Goal: Information Seeking & Learning: Find specific fact

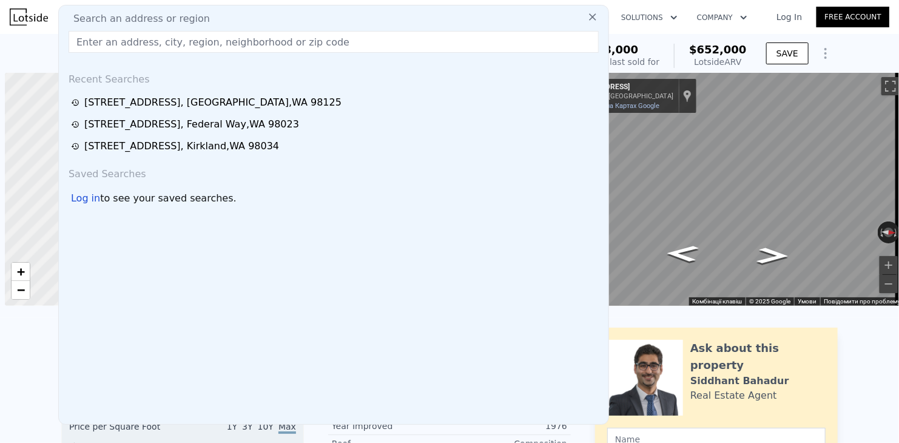
scroll to position [0, 5]
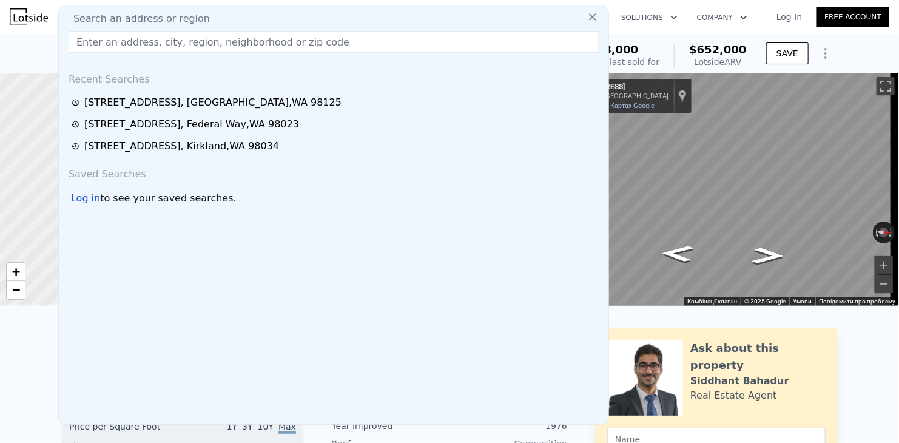
type input "1250"
click at [168, 42] on input "text" at bounding box center [334, 42] width 530 height 22
paste input "[STREET_ADDRESS]"
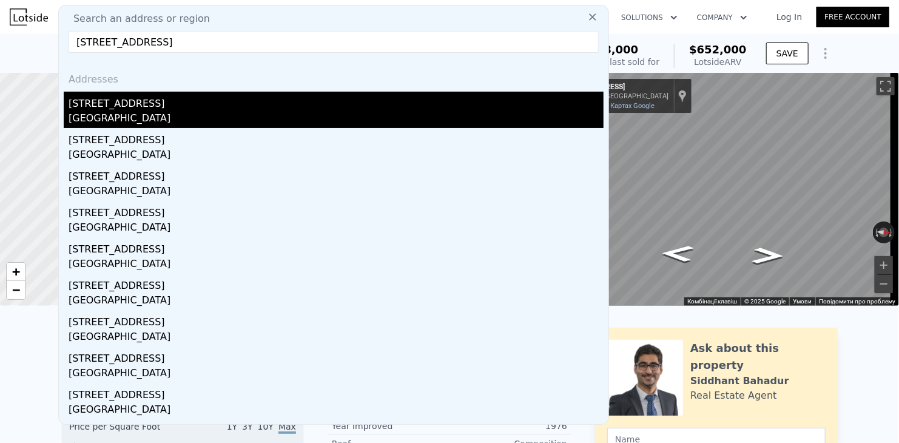
type input "[STREET_ADDRESS]"
click at [118, 107] on div "[STREET_ADDRESS]" at bounding box center [336, 101] width 535 height 19
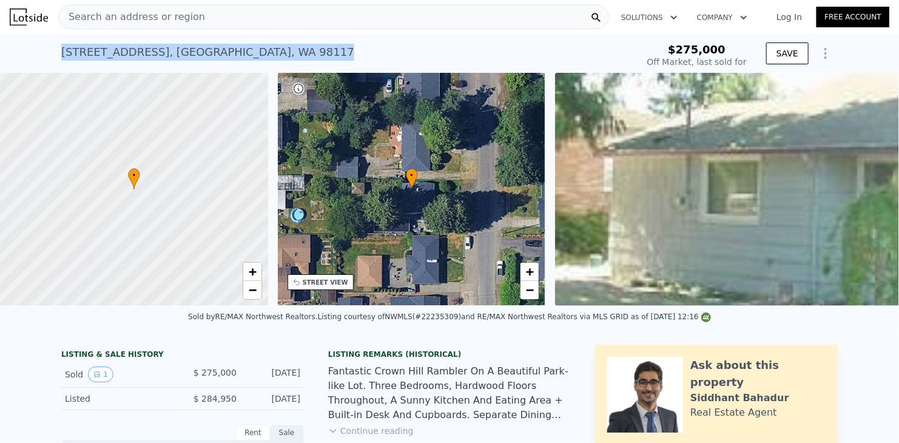
drag, startPoint x: 243, startPoint y: 52, endPoint x: 50, endPoint y: 63, distance: 193.3
click at [50, 63] on div "[STREET_ADDRESS] Sold [DATE] for $275k $275,000 Off Market, last sold for SAVE" at bounding box center [449, 53] width 899 height 39
copy div "[STREET_ADDRESS]"
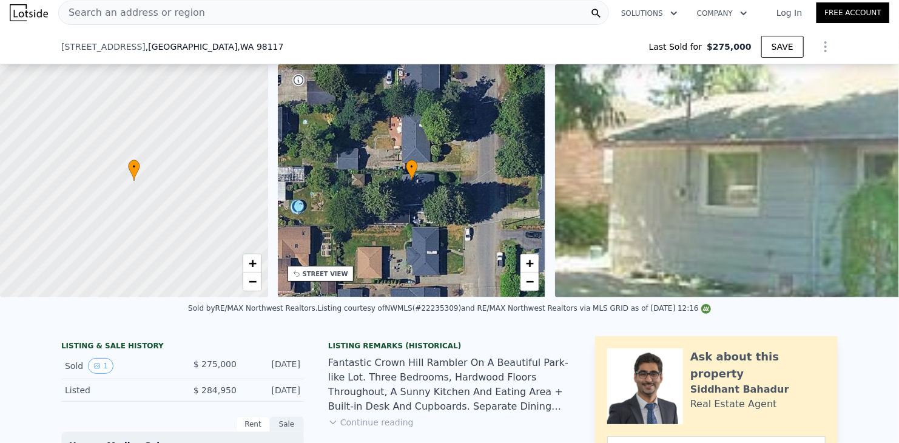
scroll to position [425, 0]
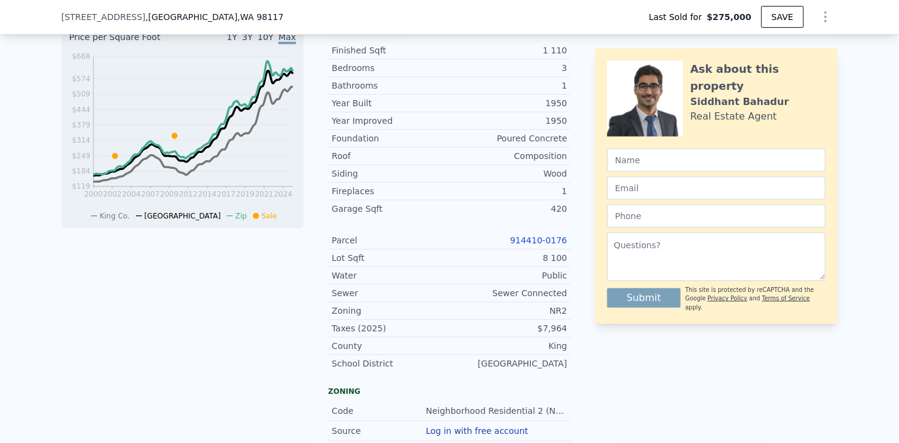
click at [535, 245] on link "914410-0176" at bounding box center [538, 240] width 57 height 10
